Goal: Check status: Check status

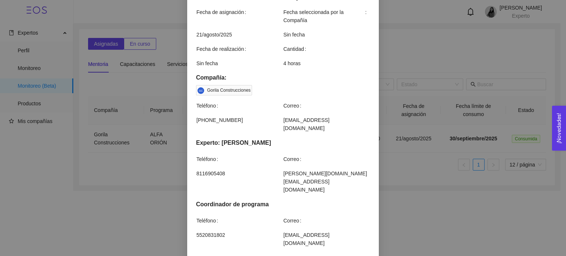
scroll to position [221, 0]
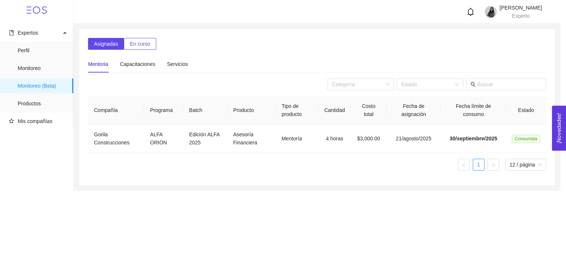
scroll to position [184, 0]
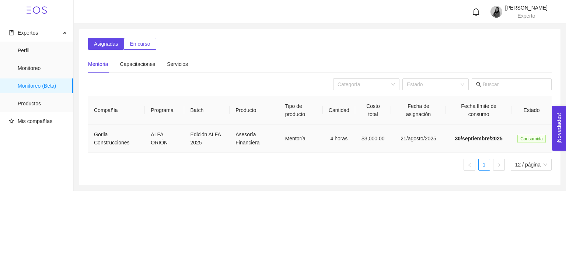
click at [525, 137] on span "Consumida" at bounding box center [531, 139] width 28 height 8
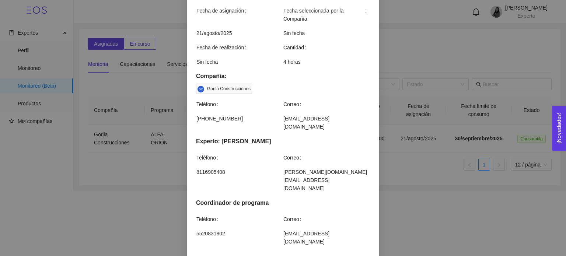
scroll to position [0, 0]
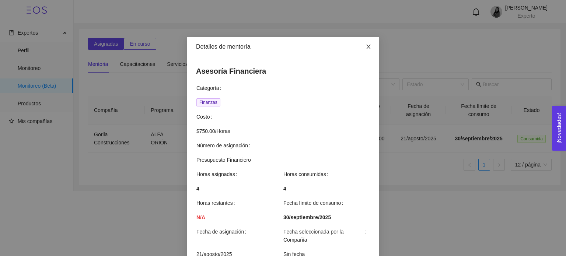
click at [365, 46] on icon "close" at bounding box center [368, 47] width 6 height 6
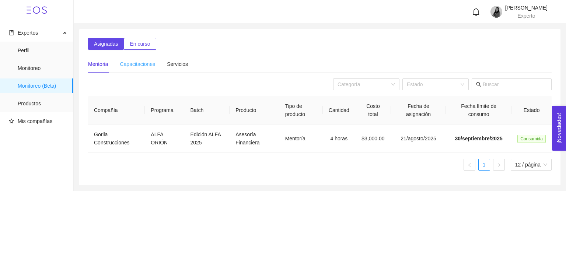
click at [137, 59] on div "Capacitaciones" at bounding box center [137, 64] width 35 height 17
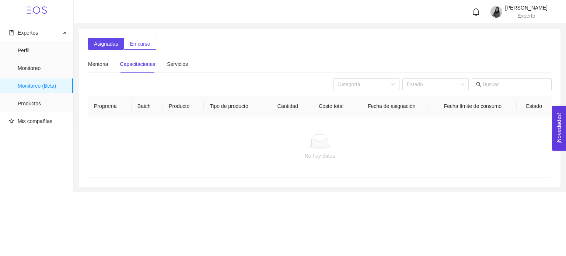
click at [165, 64] on div "Mentoria Capacitaciones Servicios" at bounding box center [138, 64] width 100 height 17
click at [173, 63] on div "Servicios" at bounding box center [177, 64] width 21 height 8
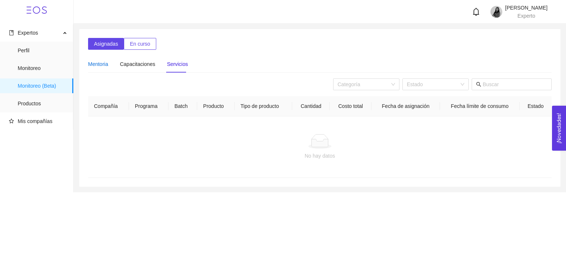
click at [102, 66] on div "Mentoria" at bounding box center [98, 64] width 20 height 8
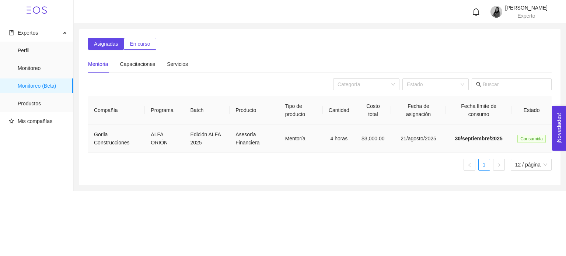
click at [460, 141] on span "30/septiembre/2025" at bounding box center [479, 139] width 48 height 6
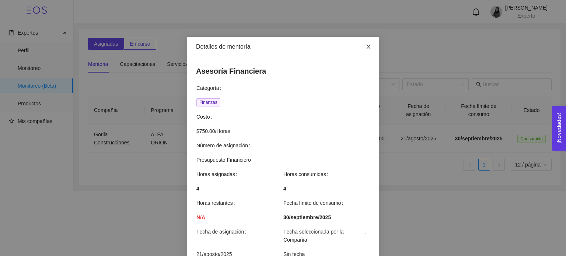
click at [369, 45] on span "Close" at bounding box center [368, 47] width 21 height 21
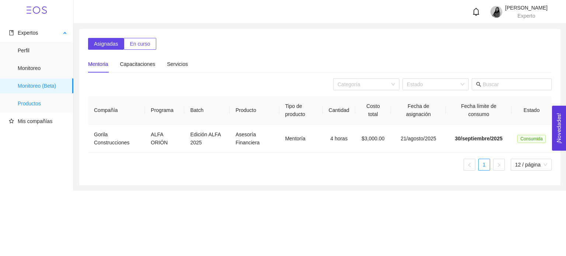
click at [47, 103] on span "Productos" at bounding box center [43, 103] width 50 height 15
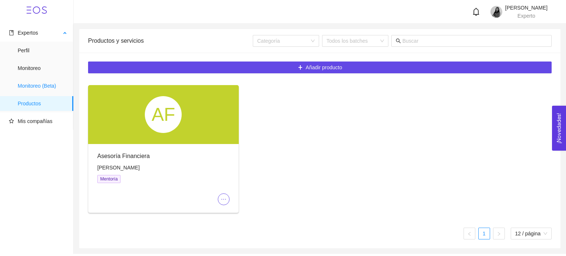
click at [34, 86] on span "Monitoreo (Beta)" at bounding box center [43, 85] width 50 height 15
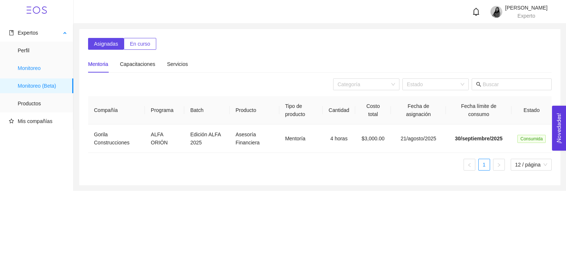
click at [50, 69] on span "Monitoreo" at bounding box center [43, 68] width 50 height 15
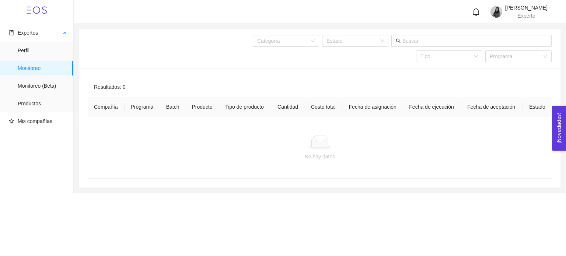
click at [40, 59] on ul "Perfil Monitoreo Monitoreo (Beta) Productos" at bounding box center [36, 77] width 73 height 71
click at [35, 48] on span "Perfil" at bounding box center [43, 50] width 50 height 15
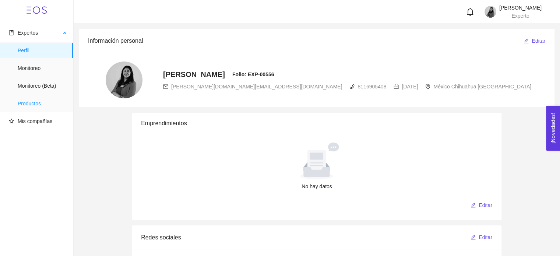
click at [37, 100] on span "Productos" at bounding box center [43, 103] width 50 height 15
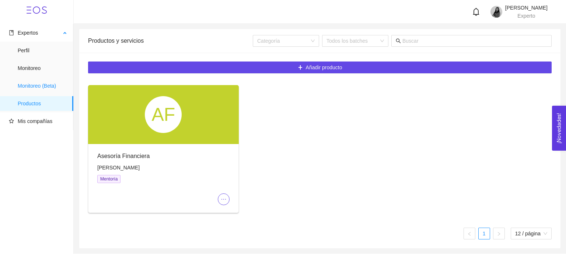
click at [36, 90] on span "Monitoreo (Beta)" at bounding box center [43, 85] width 50 height 15
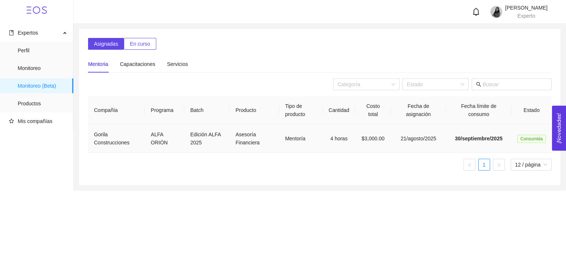
click at [425, 136] on td "21/agosto/2025" at bounding box center [418, 139] width 55 height 28
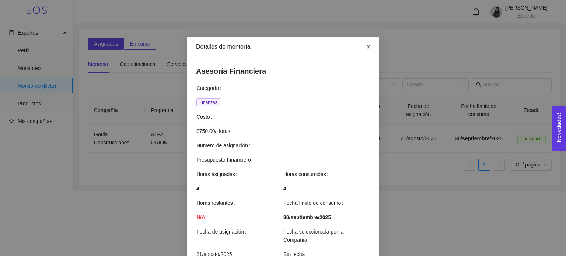
click at [367, 48] on icon "close" at bounding box center [368, 47] width 6 height 6
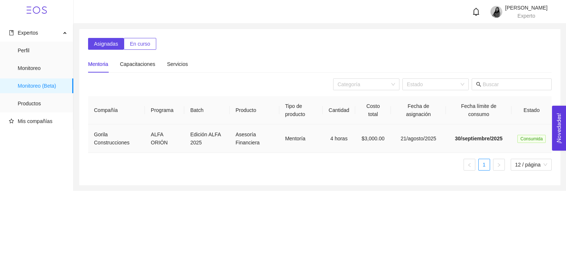
click at [528, 137] on span "Consumida" at bounding box center [531, 139] width 28 height 8
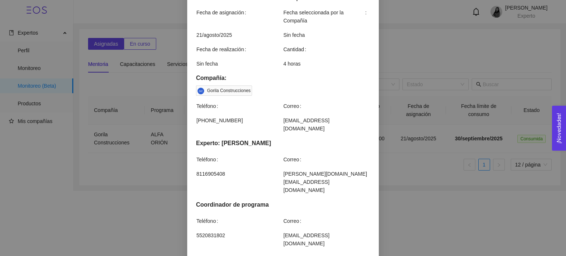
scroll to position [221, 0]
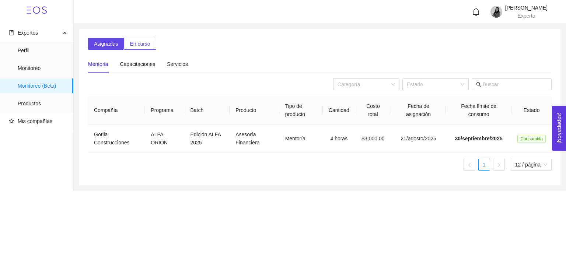
scroll to position [184, 0]
click at [148, 36] on div "Asignadas En curso Mentoria Capacitaciones Servicios Categoría Estado Compañía …" at bounding box center [319, 107] width 481 height 156
click at [148, 38] on button "En curso" at bounding box center [140, 44] width 32 height 12
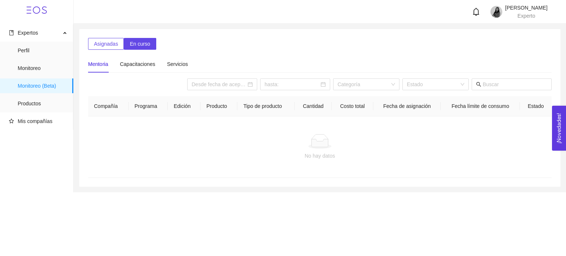
click at [121, 44] on button "Asignadas" at bounding box center [106, 44] width 36 height 12
